Goal: Information Seeking & Learning: Learn about a topic

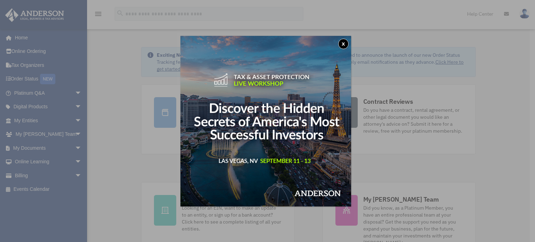
click at [343, 44] on button "x" at bounding box center [343, 44] width 10 height 10
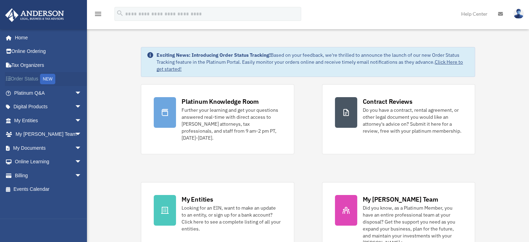
click at [47, 79] on div "NEW" at bounding box center [47, 79] width 15 height 10
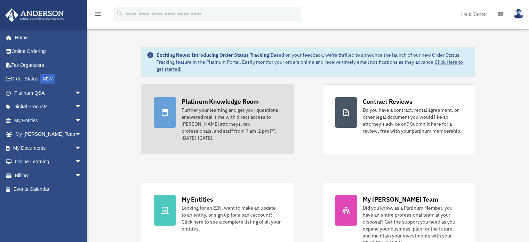
click at [184, 126] on div "Further your learning and get your questions answered real-time with direct acc…" at bounding box center [232, 123] width 100 height 35
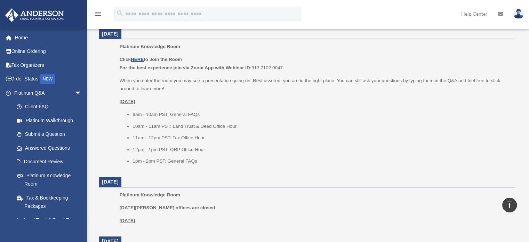
scroll to position [283, 0]
